Goal: Register for event/course

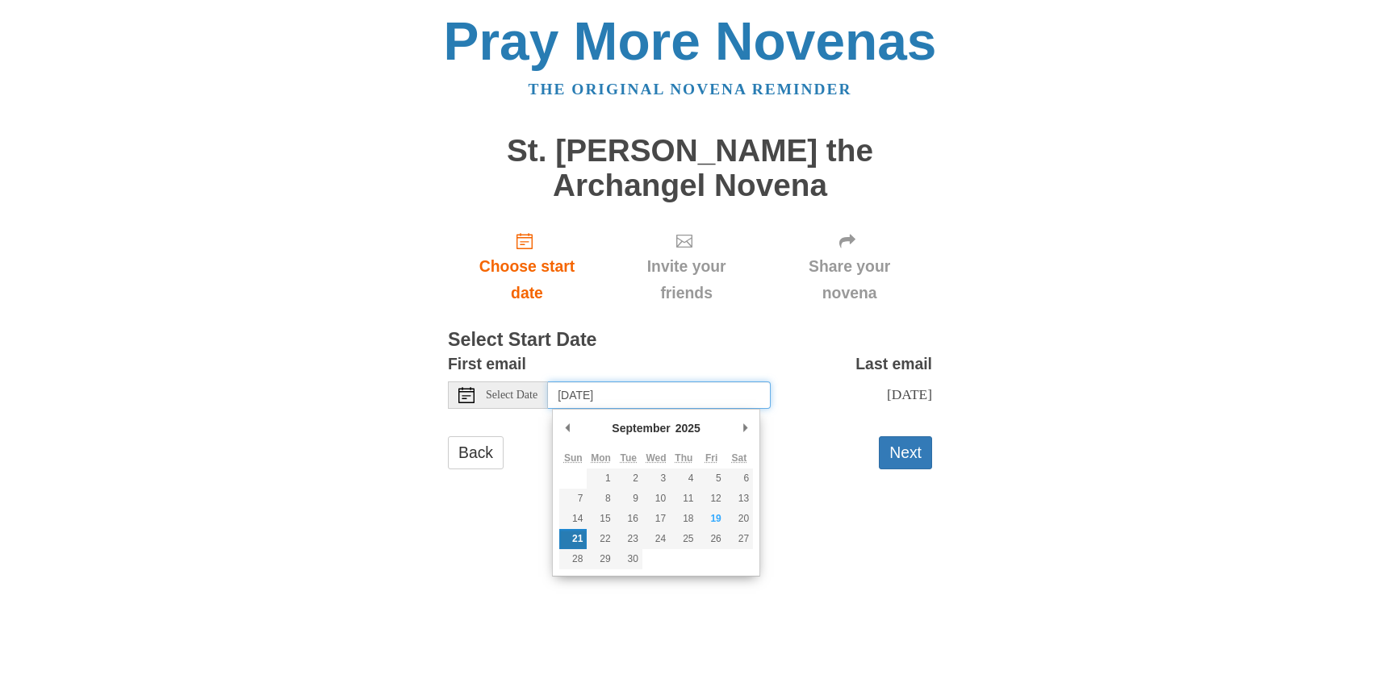
click at [718, 395] on input "Sunday, September 21st" at bounding box center [659, 395] width 223 height 27
click at [851, 510] on div "Pray More Novenas The original novena reminder St. Michael the Archangel Novena…" at bounding box center [690, 258] width 944 height 516
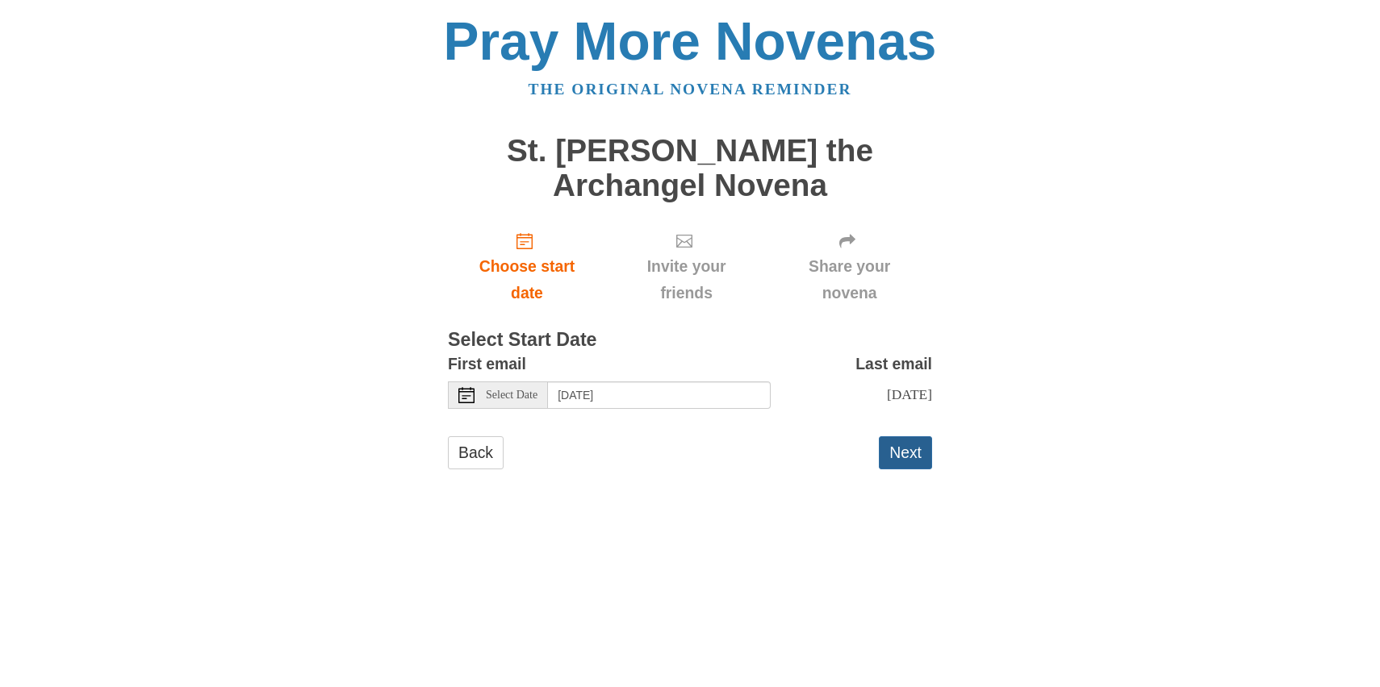
click at [909, 450] on button "Next" at bounding box center [905, 453] width 53 height 33
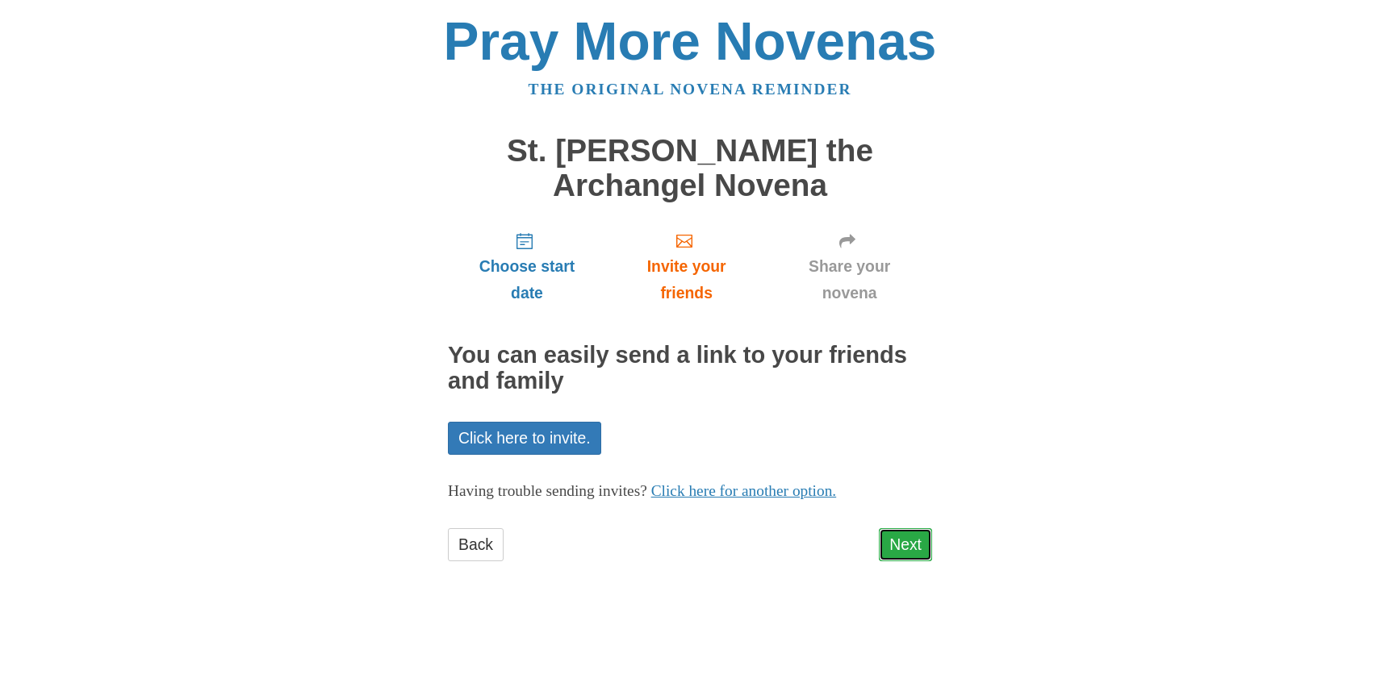
click at [906, 546] on link "Next" at bounding box center [905, 545] width 53 height 33
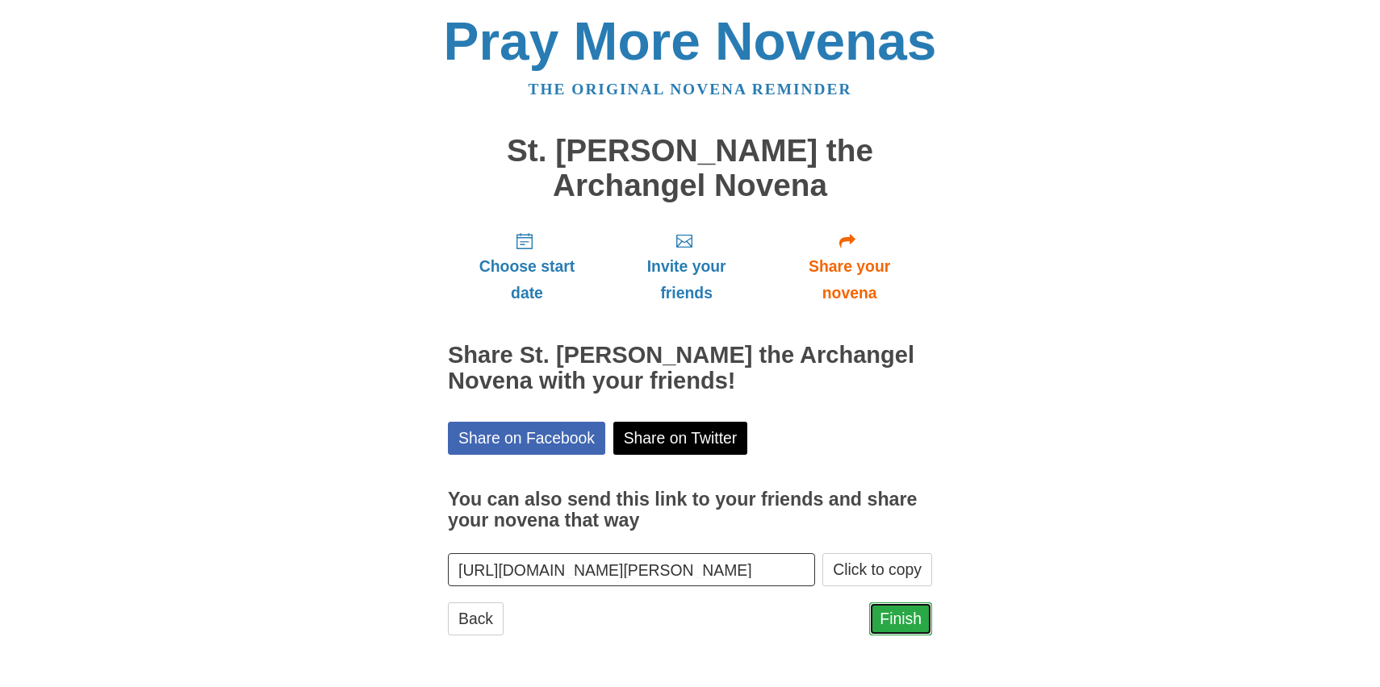
click at [893, 624] on link "Finish" at bounding box center [900, 619] width 63 height 33
